Goal: Navigation & Orientation: Find specific page/section

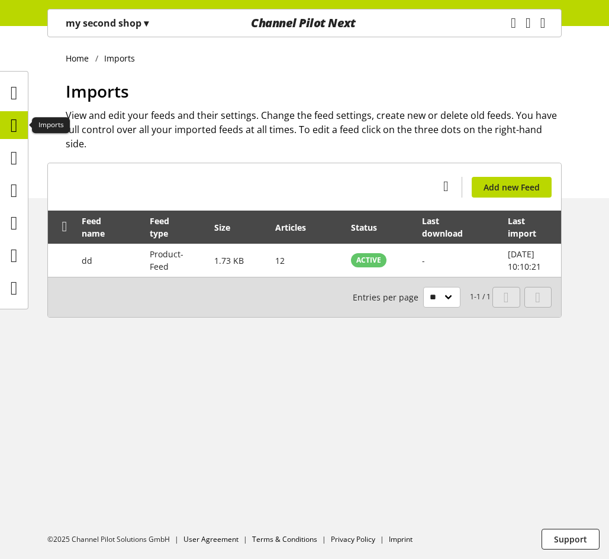
scroll to position [27, 0]
click at [18, 159] on icon at bounding box center [14, 158] width 7 height 24
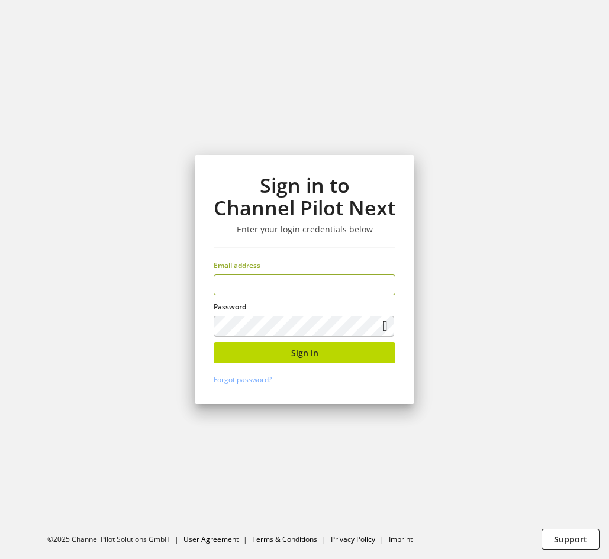
click at [263, 295] on input "email" at bounding box center [305, 285] width 182 height 21
type input "**********"
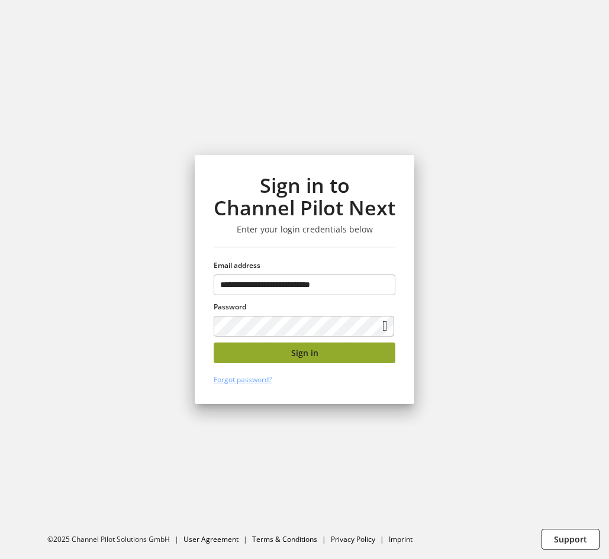
click at [304, 352] on span "Sign in" at bounding box center [304, 353] width 27 height 12
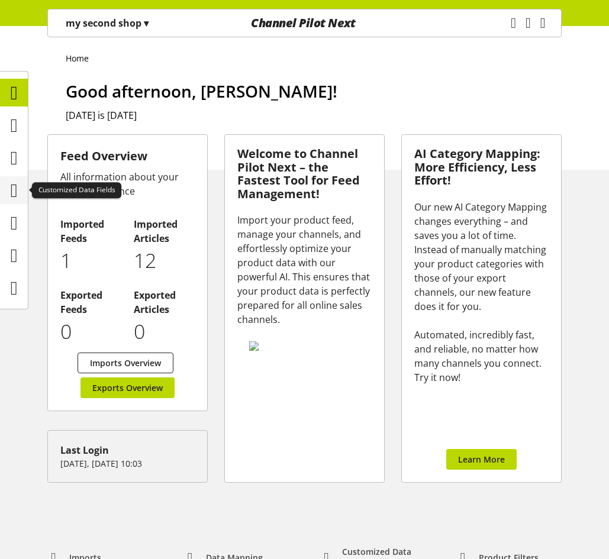
click at [16, 188] on icon at bounding box center [14, 191] width 7 height 24
